Goal: Transaction & Acquisition: Purchase product/service

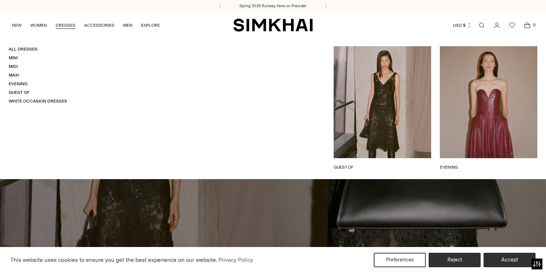
click at [59, 21] on link "DRESSES" at bounding box center [66, 25] width 20 height 16
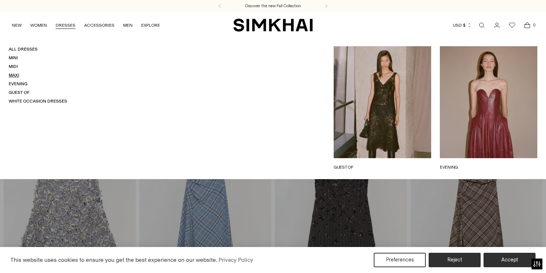
click at [12, 73] on link "Maxi" at bounding box center [14, 75] width 10 height 5
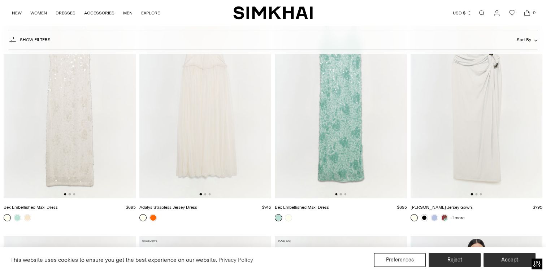
scroll to position [1290, 0]
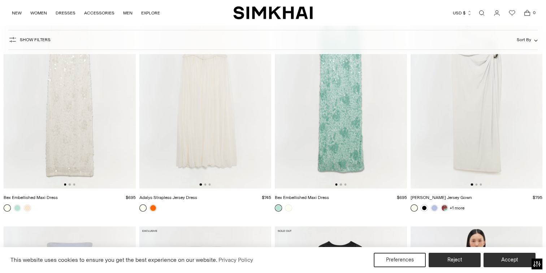
click at [451, 138] on img at bounding box center [477, 90] width 132 height 198
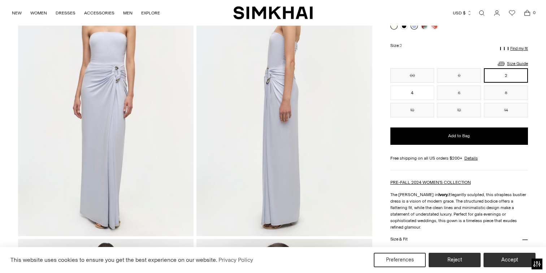
scroll to position [73, 0]
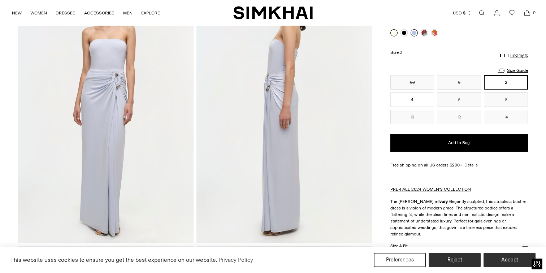
click at [414, 31] on link at bounding box center [414, 32] width 7 height 7
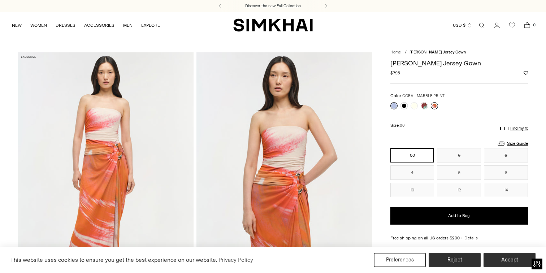
click at [437, 103] on link at bounding box center [434, 105] width 7 height 7
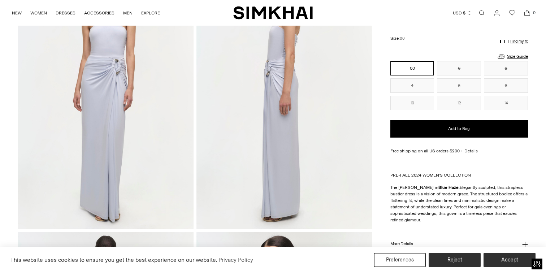
scroll to position [97, 0]
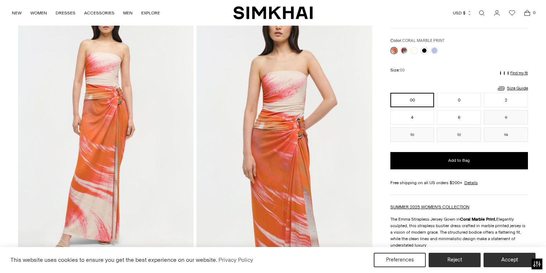
scroll to position [50, 0]
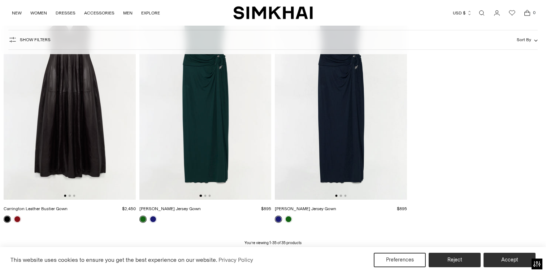
scroll to position [2070, 0]
